Goal: Navigation & Orientation: Find specific page/section

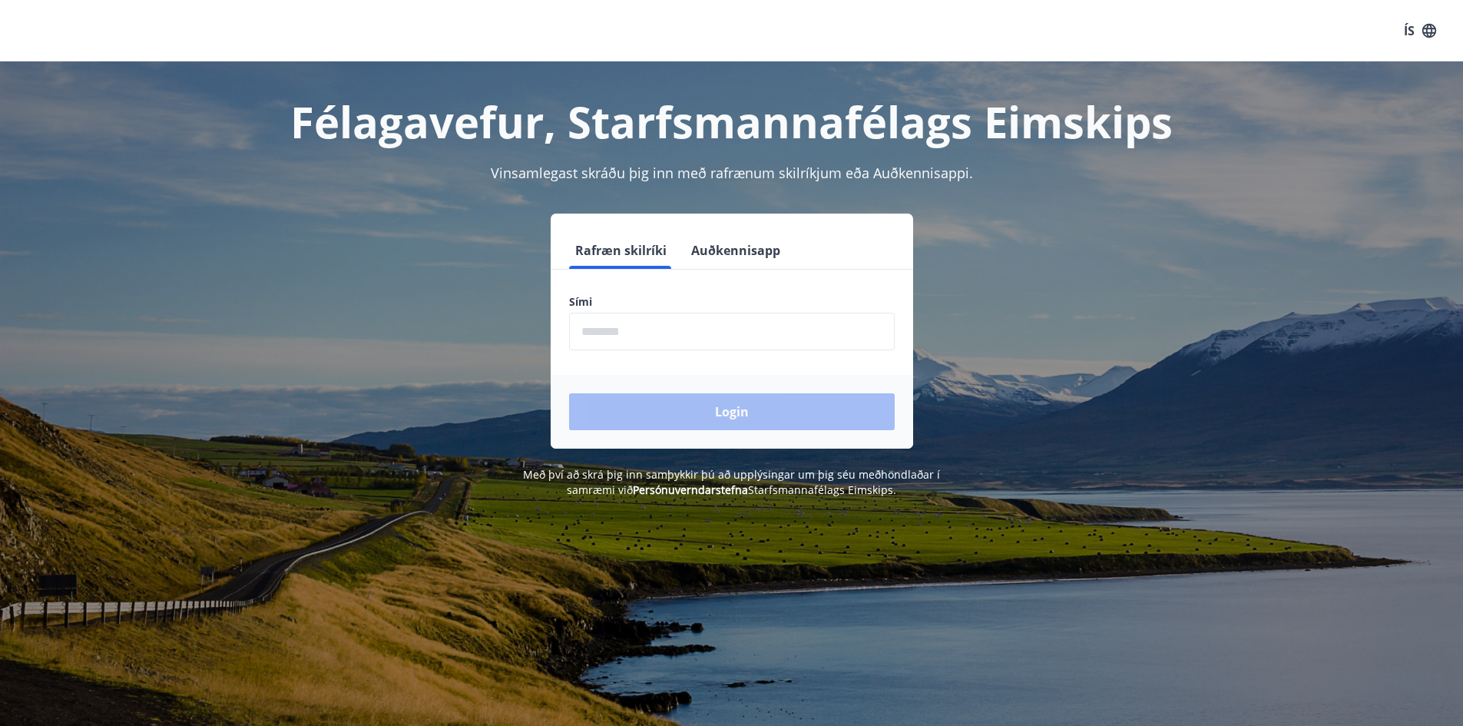
click at [762, 349] on input "phone" at bounding box center [732, 332] width 326 height 38
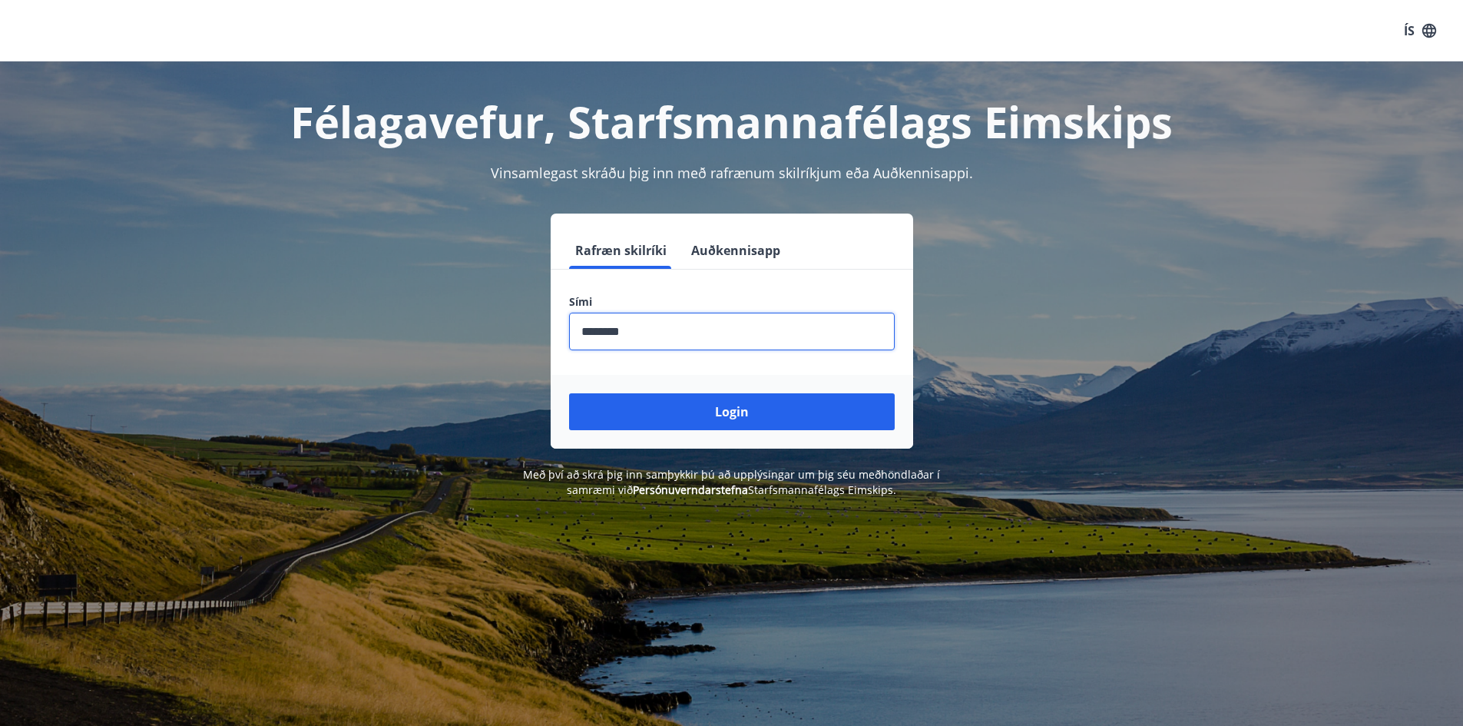
type input "********"
click at [569, 393] on button "Login" at bounding box center [732, 411] width 326 height 37
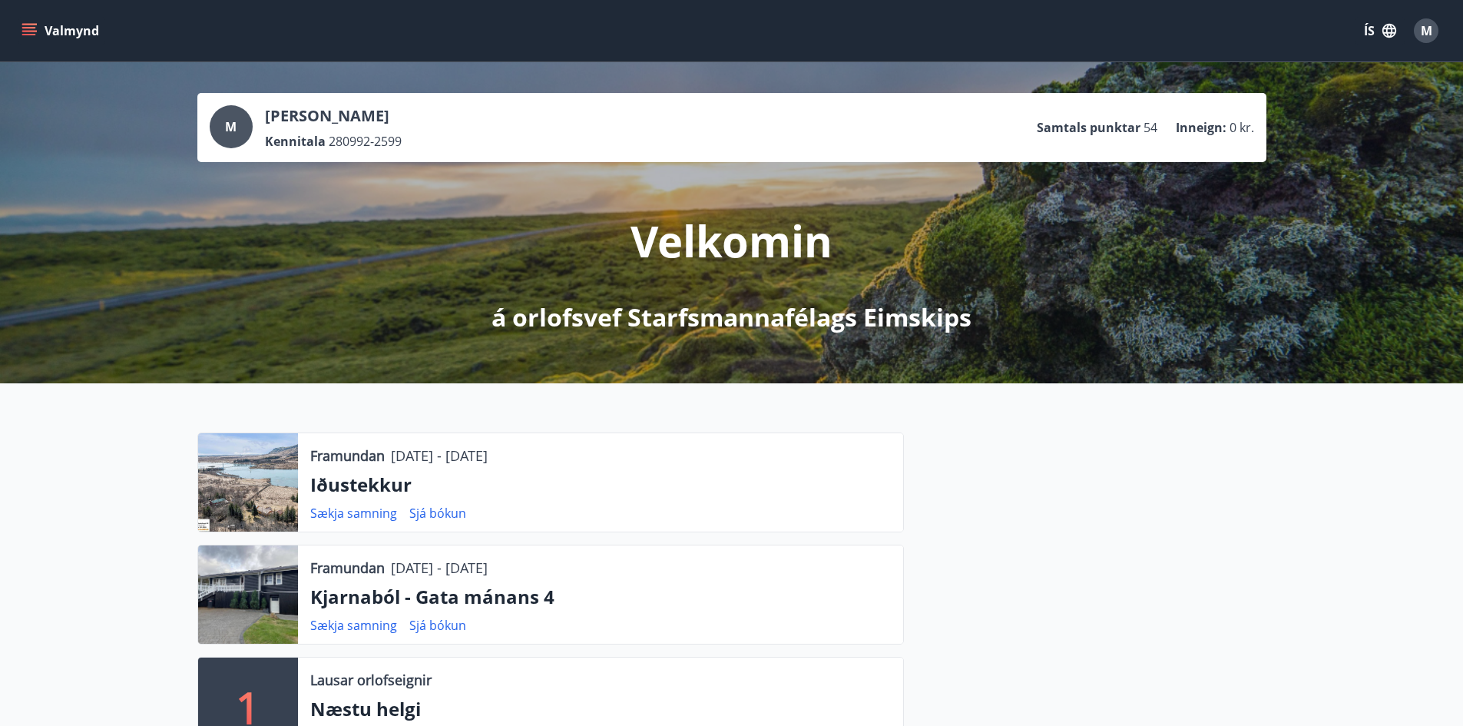
click at [264, 499] on div at bounding box center [248, 482] width 100 height 98
click at [332, 459] on p "Framundan" at bounding box center [347, 455] width 75 height 20
click at [256, 462] on div at bounding box center [248, 482] width 100 height 98
click at [30, 24] on icon "menu" at bounding box center [30, 25] width 17 height 2
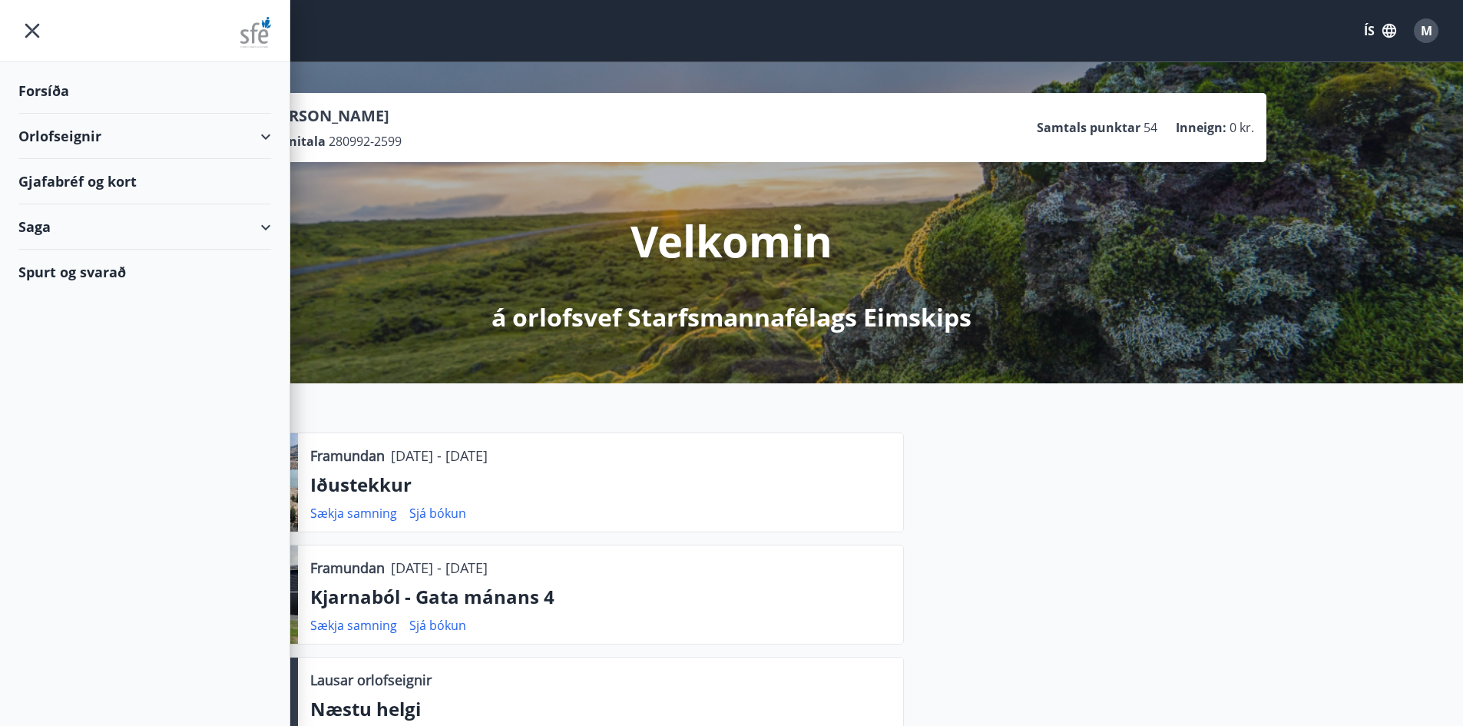
click at [250, 139] on div "Orlofseignir" at bounding box center [144, 136] width 253 height 45
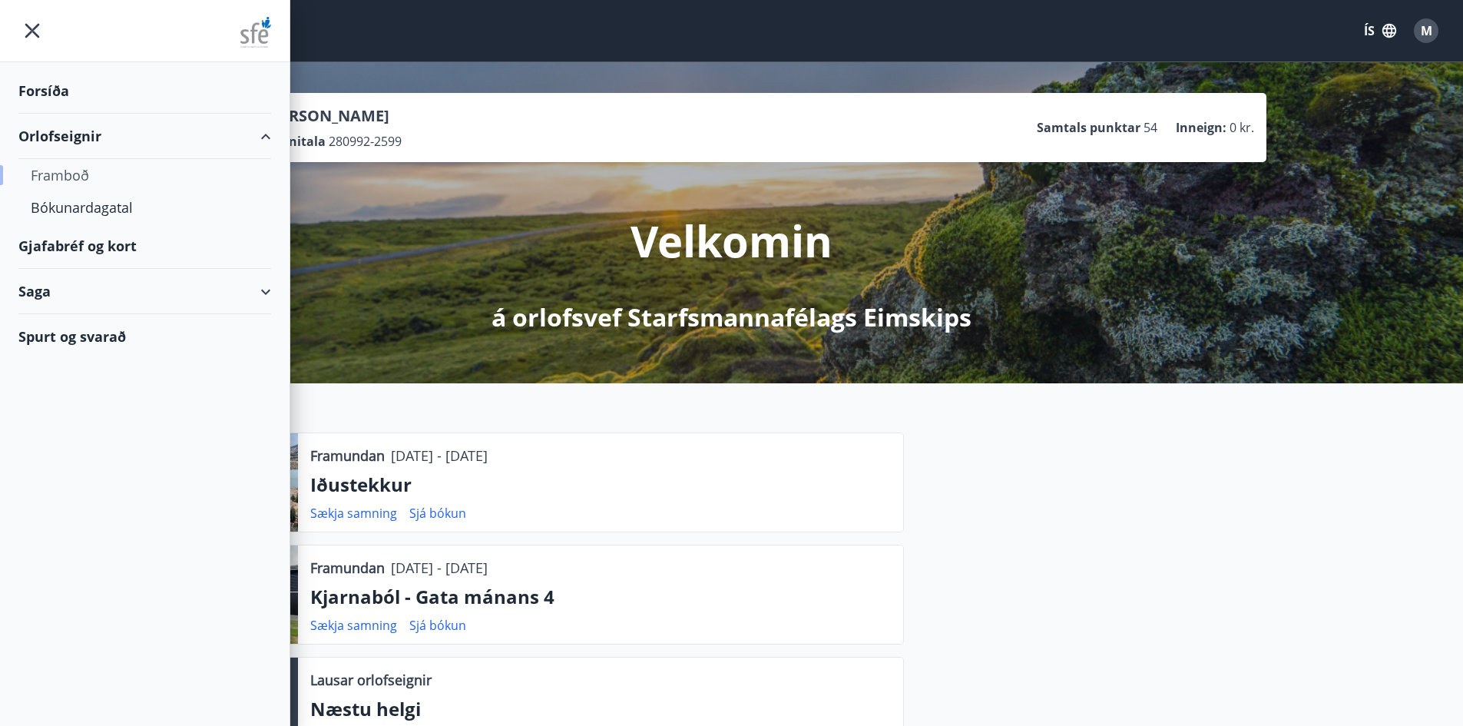
click at [80, 178] on div "Framboð" at bounding box center [145, 175] width 228 height 32
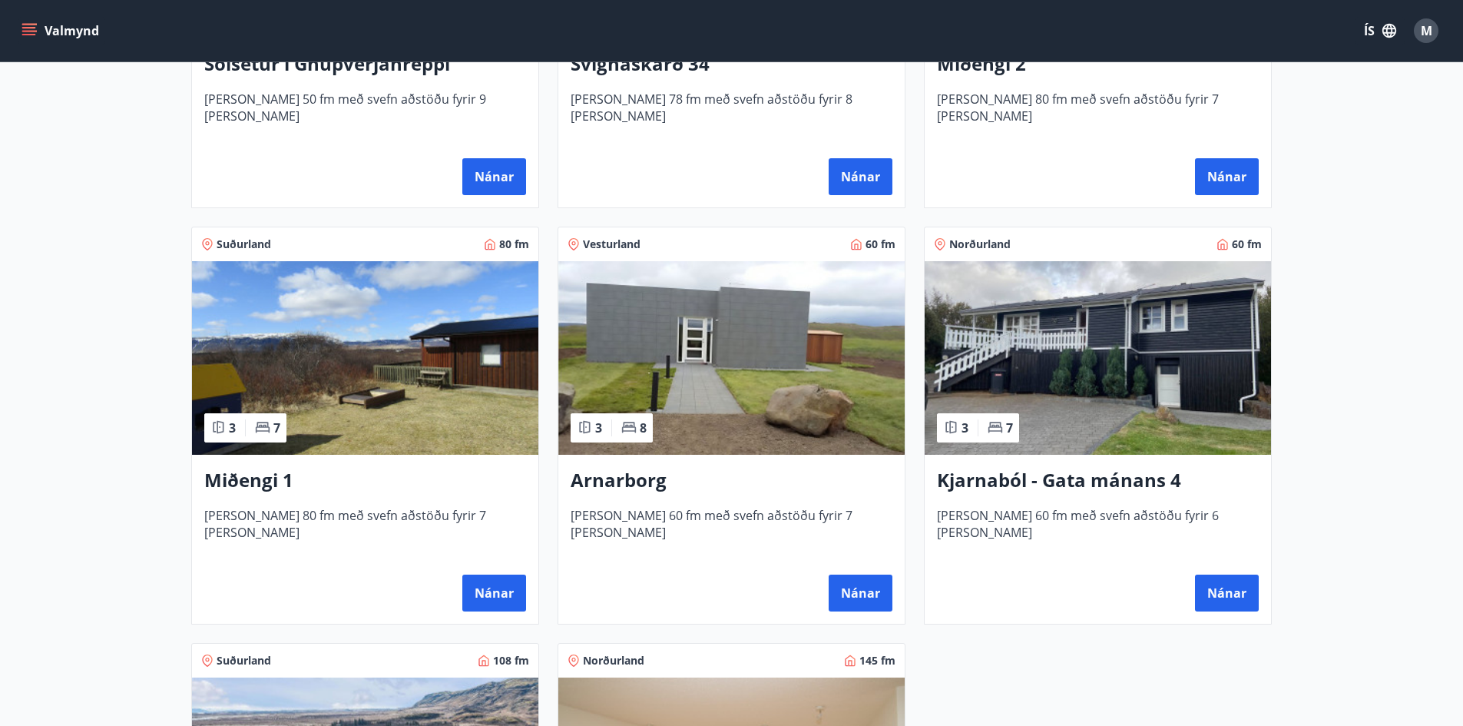
scroll to position [845, 0]
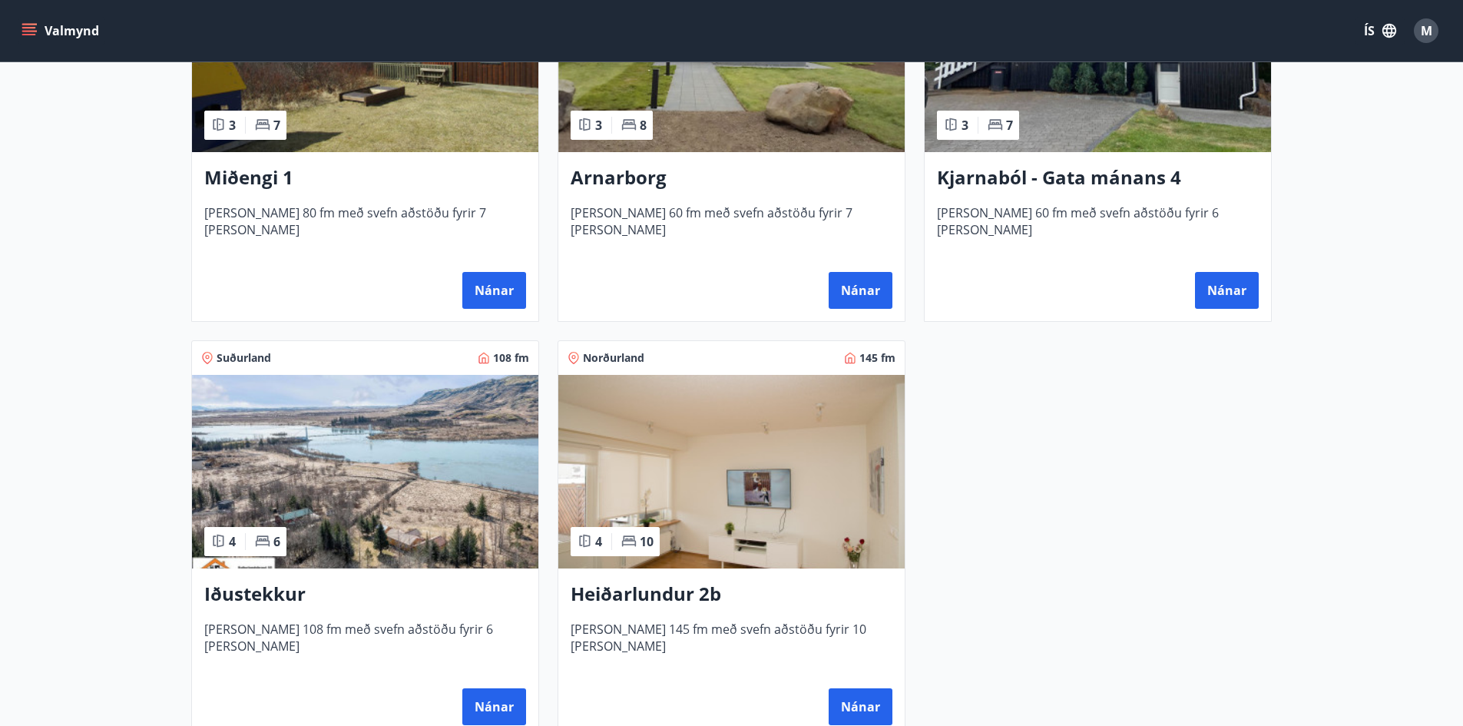
click at [270, 587] on h3 "Iðustekkur" at bounding box center [365, 595] width 322 height 28
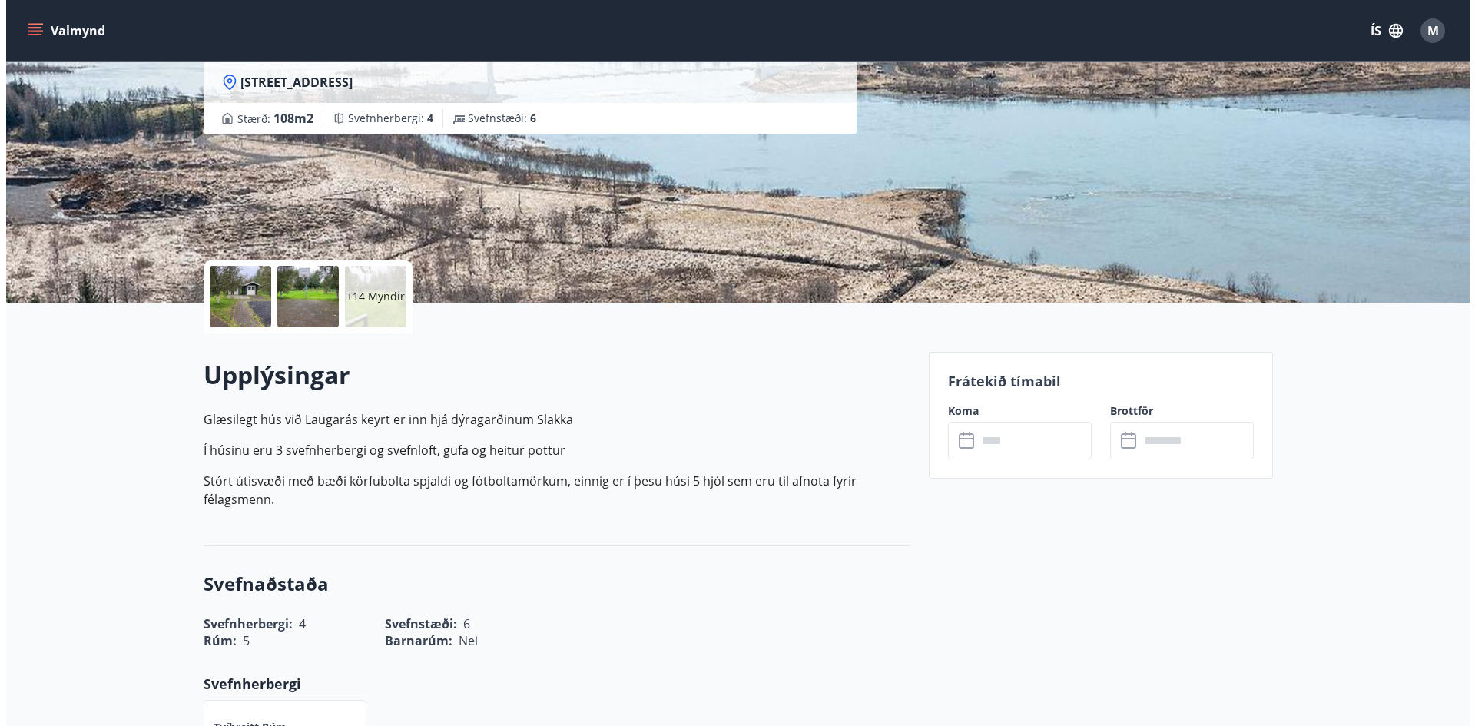
scroll to position [68, 0]
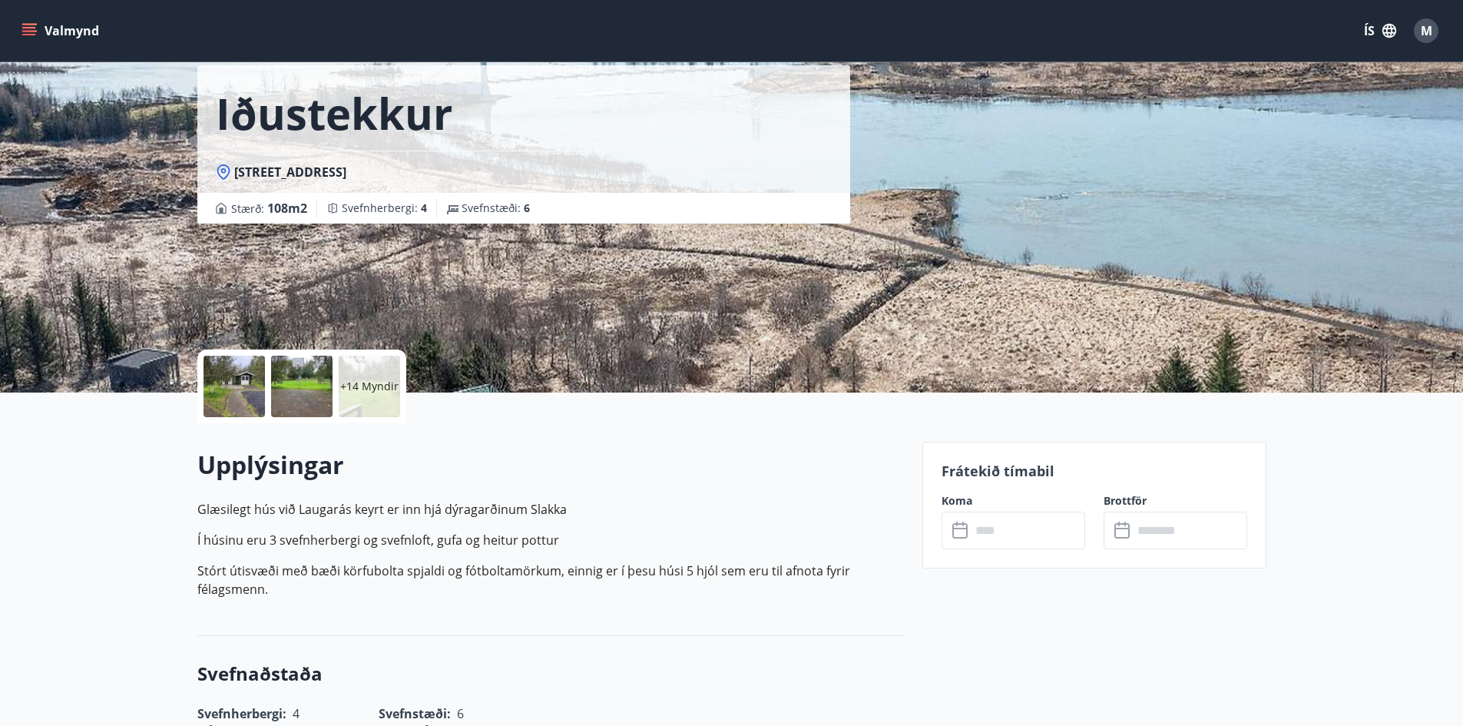
click at [244, 392] on div at bounding box center [234, 386] width 61 height 61
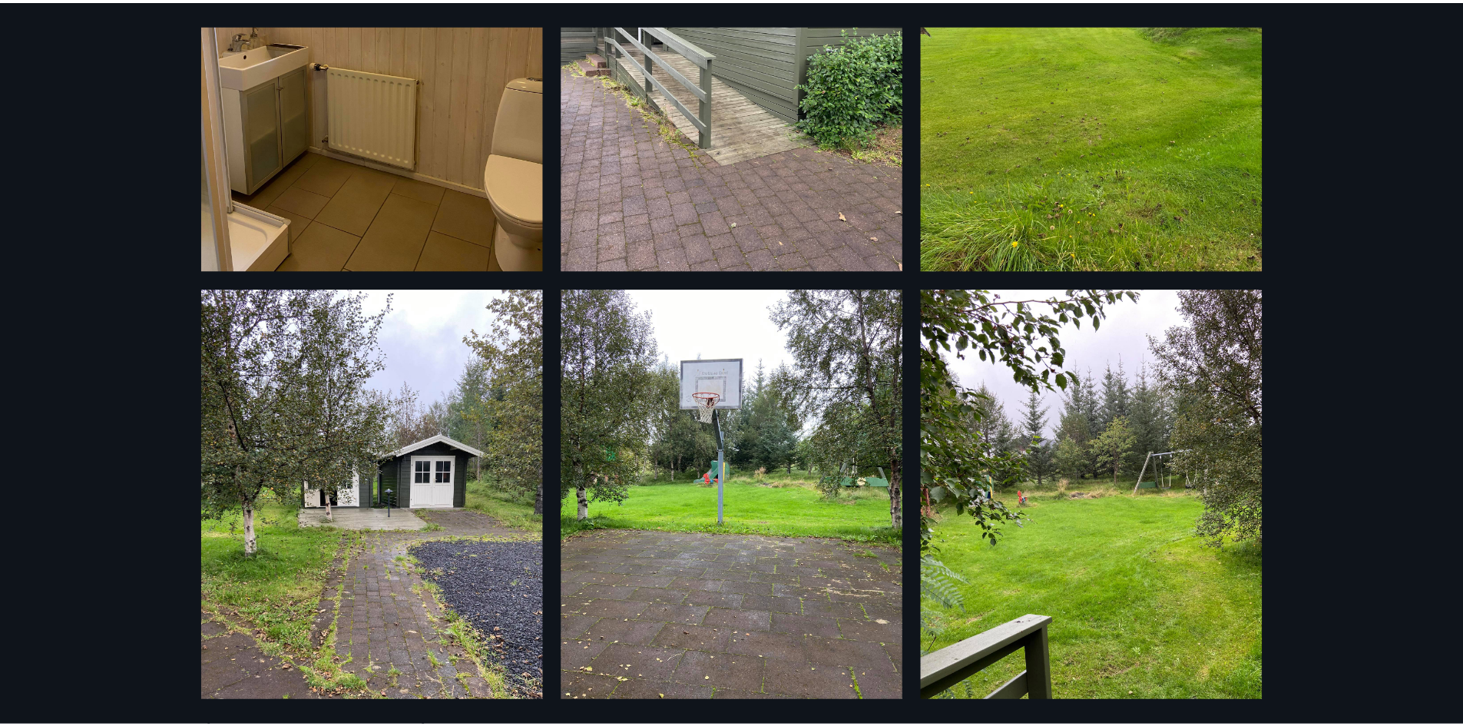
scroll to position [0, 0]
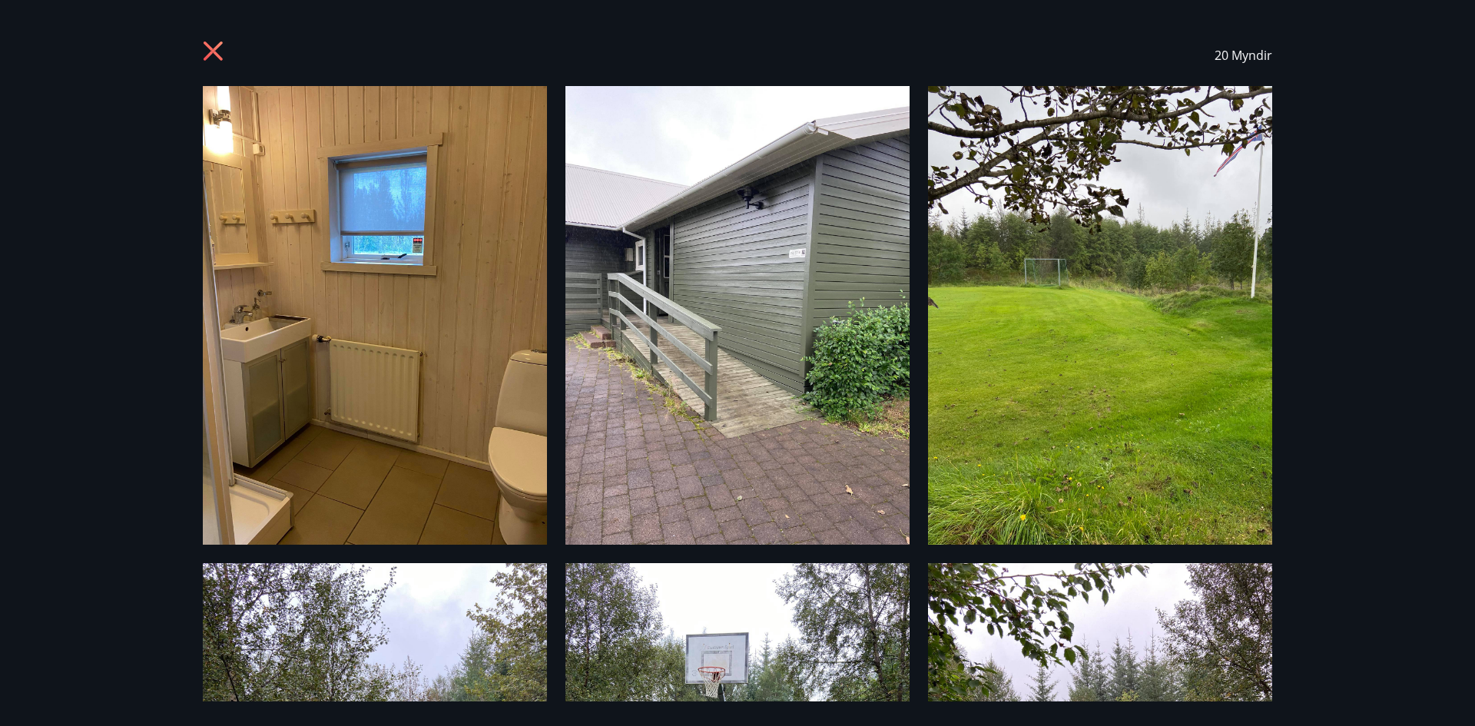
click at [212, 44] on icon at bounding box center [215, 53] width 25 height 25
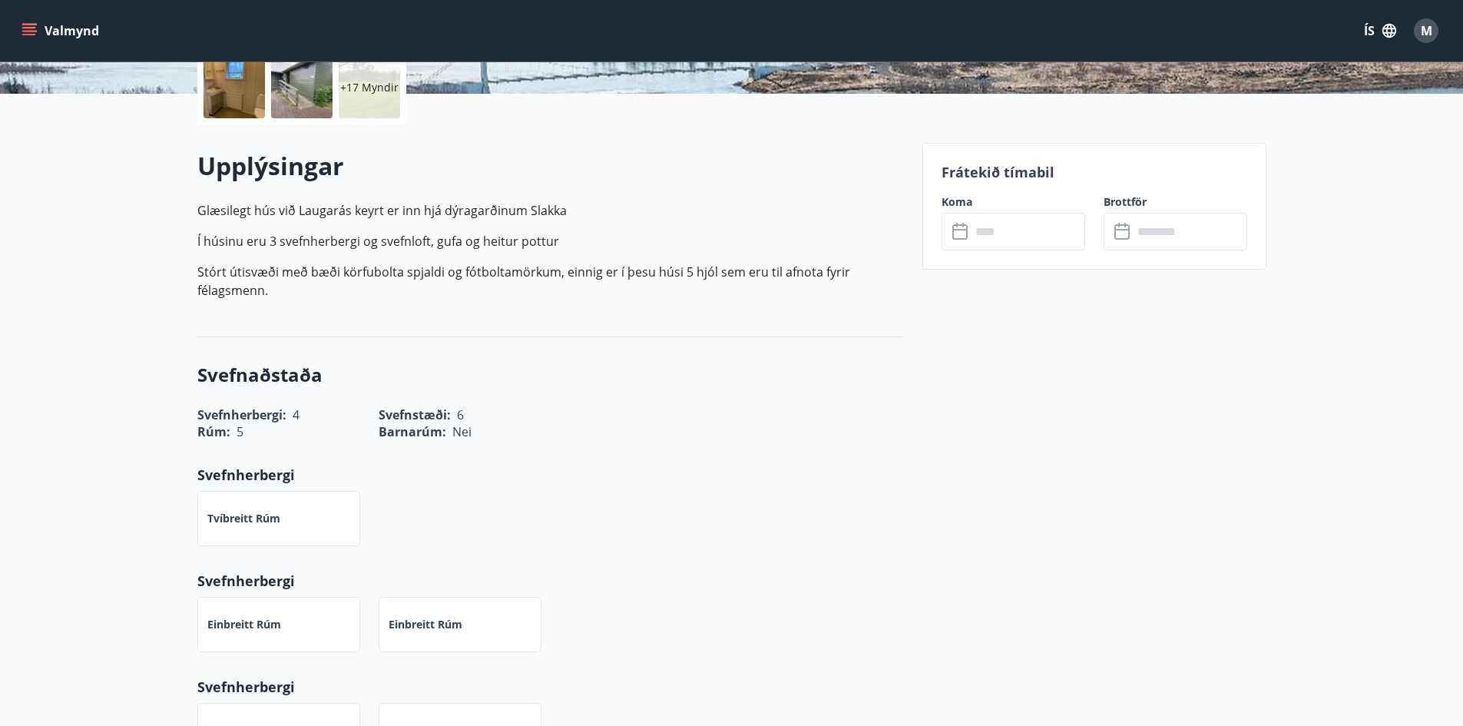
scroll to position [376, 0]
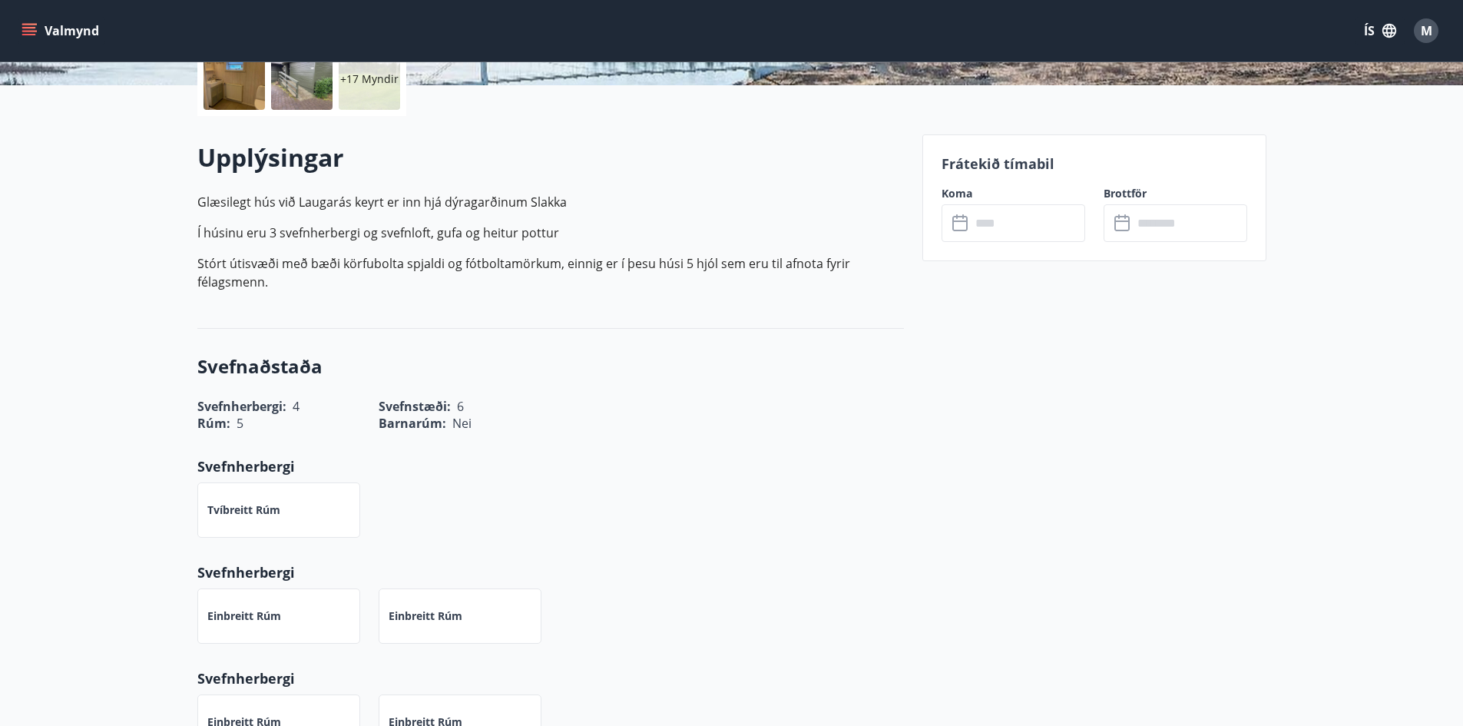
drag, startPoint x: 303, startPoint y: 406, endPoint x: 285, endPoint y: 406, distance: 17.7
click at [285, 406] on div "Rúm : 5" at bounding box center [269, 413] width 181 height 35
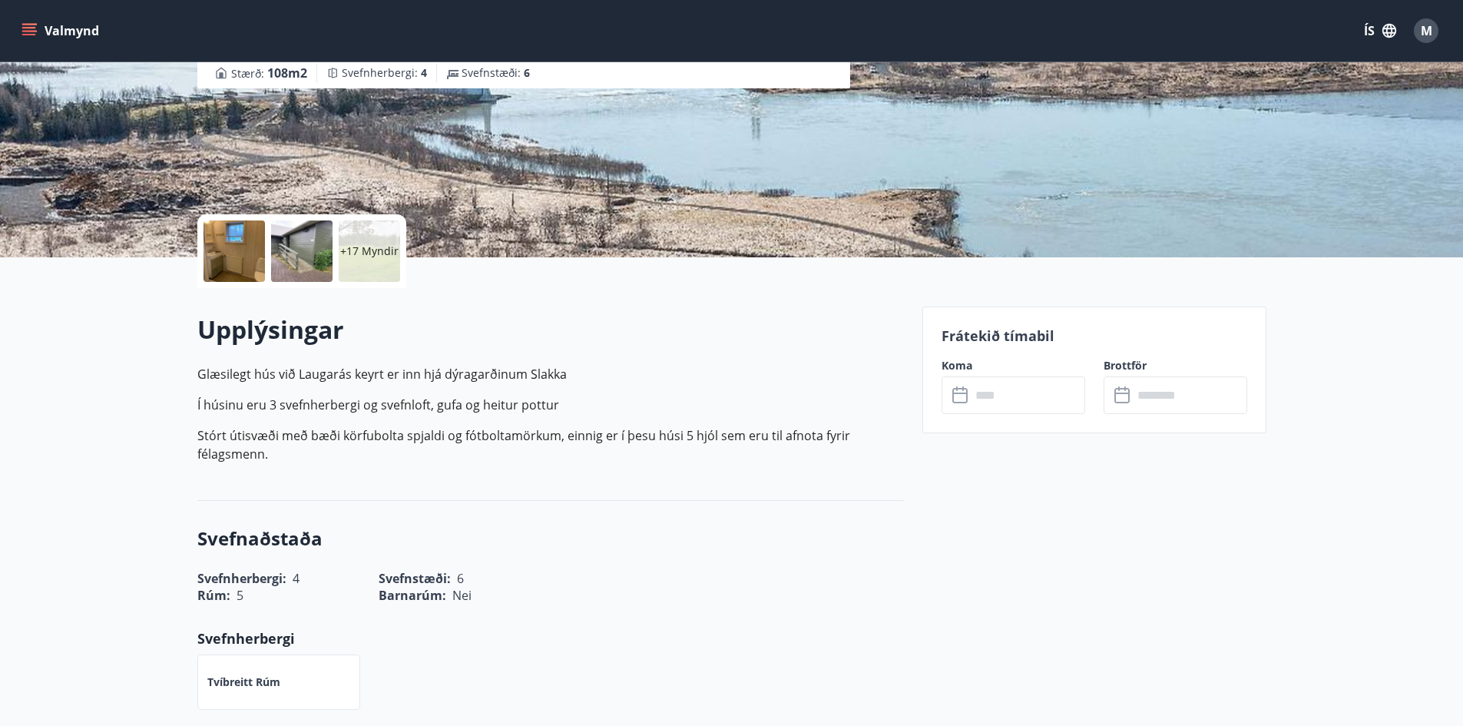
scroll to position [0, 0]
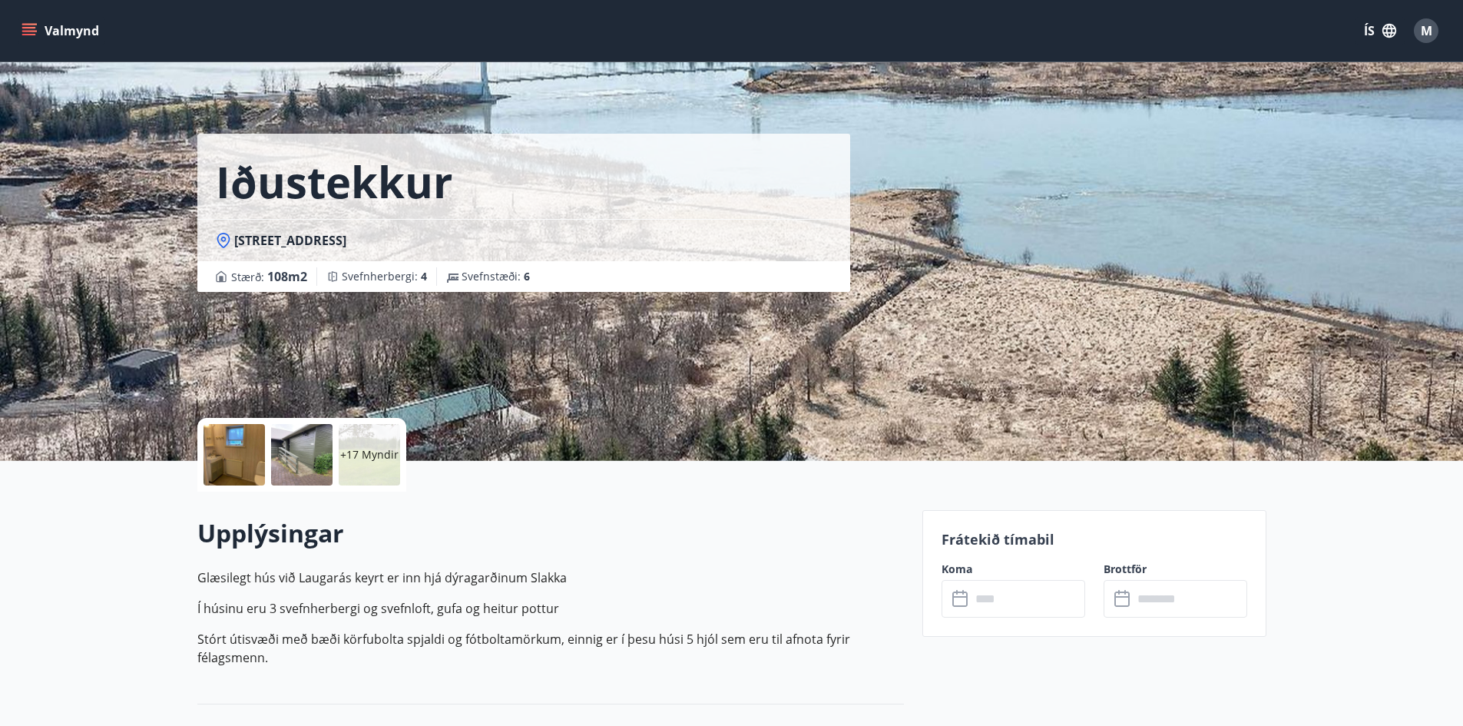
click at [58, 20] on button "Valmynd" at bounding box center [61, 31] width 87 height 28
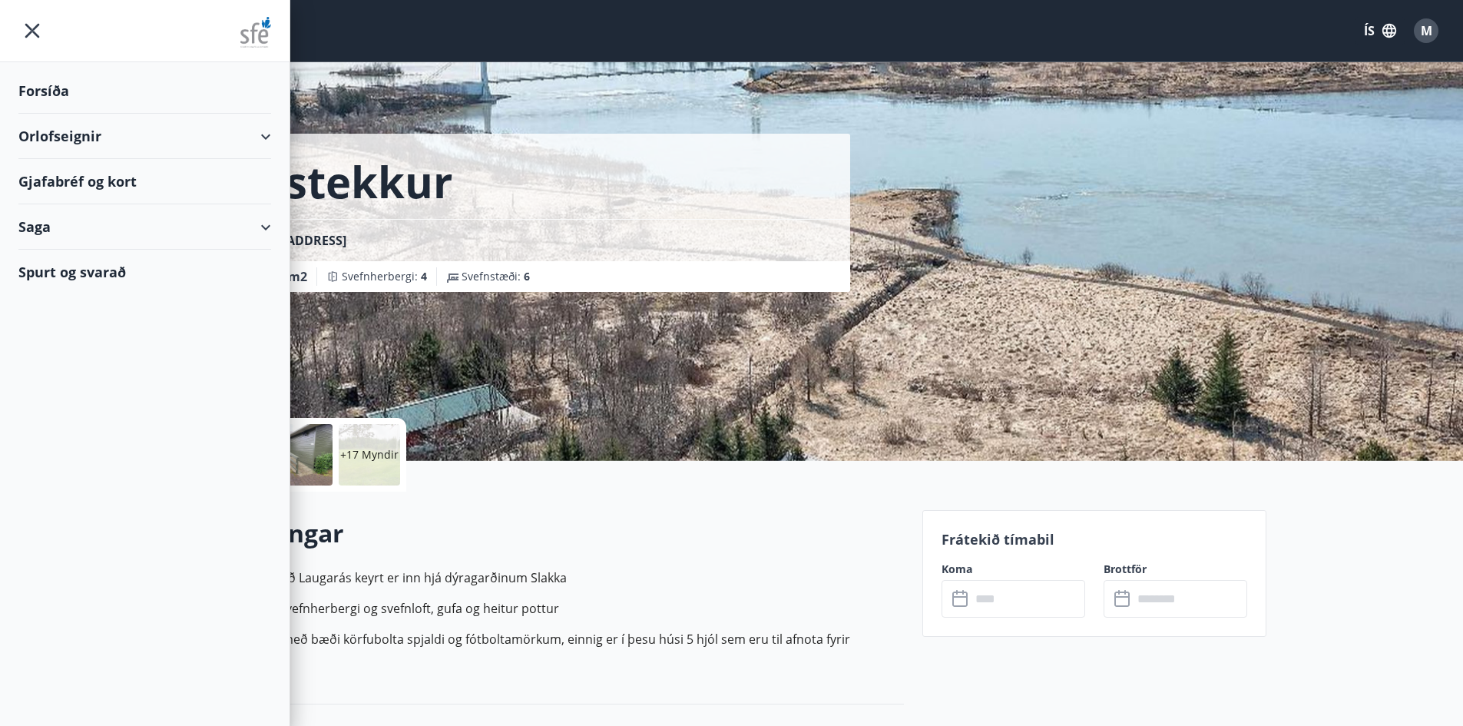
click at [51, 101] on div "Forsíða" at bounding box center [144, 90] width 253 height 45
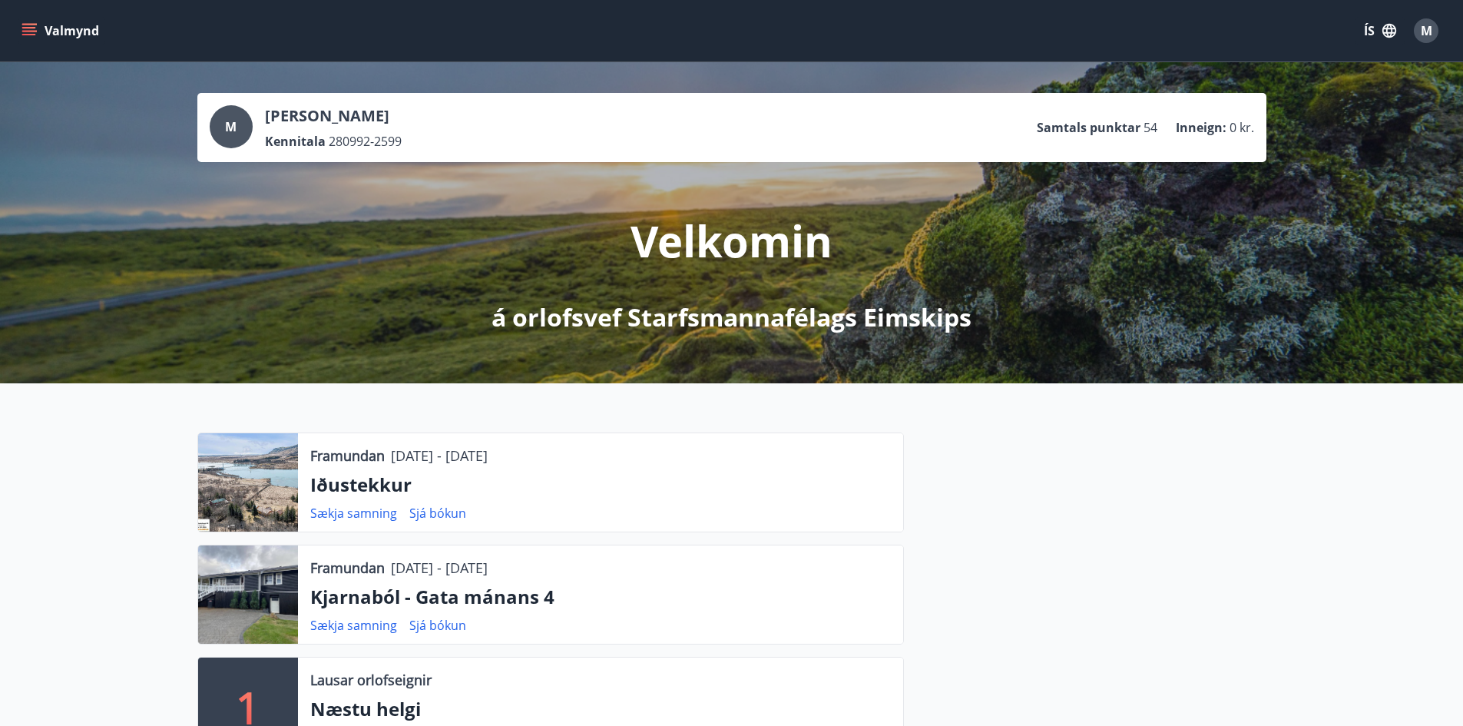
click at [28, 26] on icon "menu" at bounding box center [29, 30] width 15 height 15
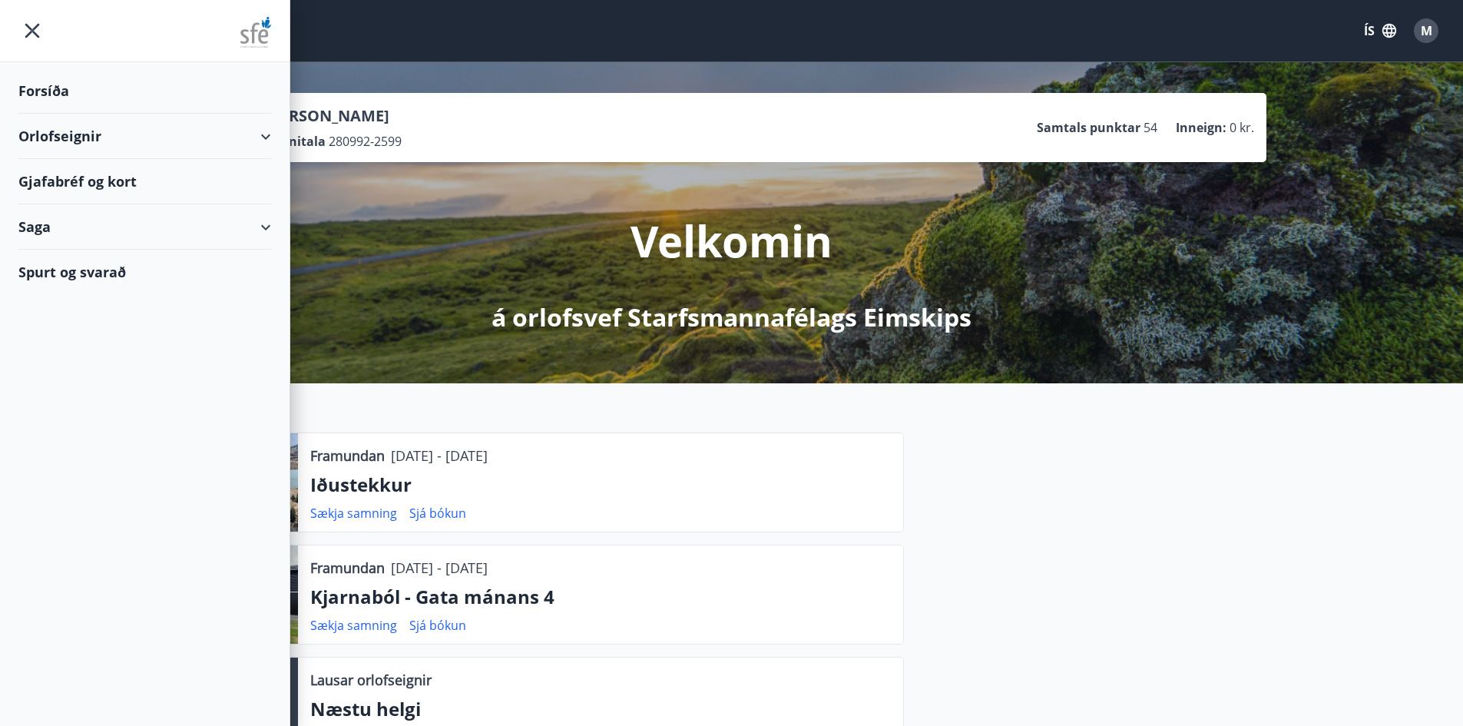
click at [57, 176] on div "Gjafabréf og kort" at bounding box center [144, 181] width 253 height 45
click at [38, 30] on icon "menu" at bounding box center [32, 31] width 28 height 28
